Goal: Use online tool/utility: Utilize a website feature to perform a specific function

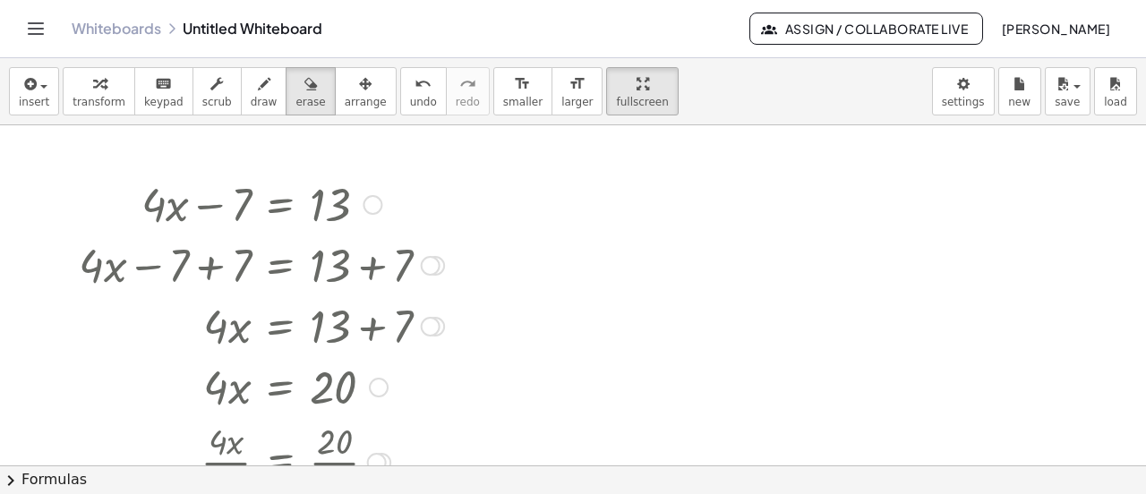
scroll to position [30, 0]
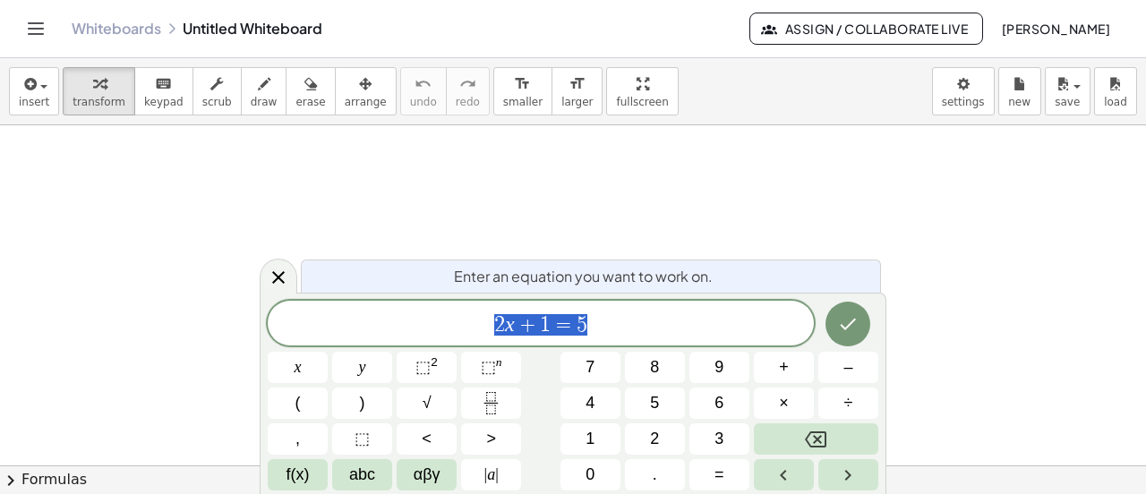
click at [655, 401] on span "5" at bounding box center [654, 403] width 9 height 24
click at [306, 361] on button "x" at bounding box center [298, 367] width 60 height 31
click at [784, 363] on span "+" at bounding box center [784, 367] width 10 height 24
click at [656, 400] on span "5" at bounding box center [654, 403] width 9 height 24
click at [718, 475] on span "=" at bounding box center [719, 475] width 10 height 24
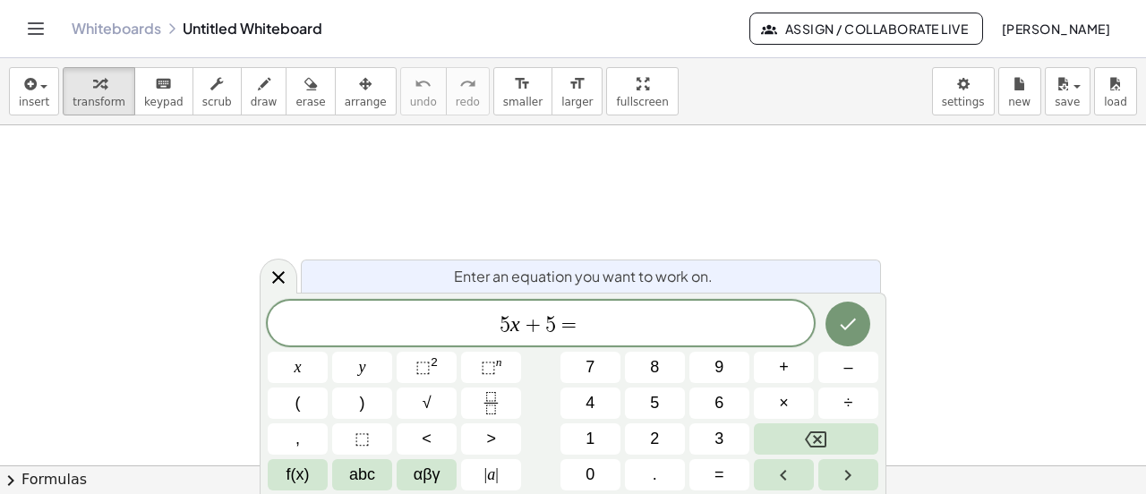
click at [654, 439] on span "2" at bounding box center [654, 439] width 9 height 24
click at [658, 400] on span "5" at bounding box center [654, 403] width 9 height 24
click at [851, 315] on icon "Done" at bounding box center [847, 323] width 21 height 21
